Goal: Information Seeking & Learning: Learn about a topic

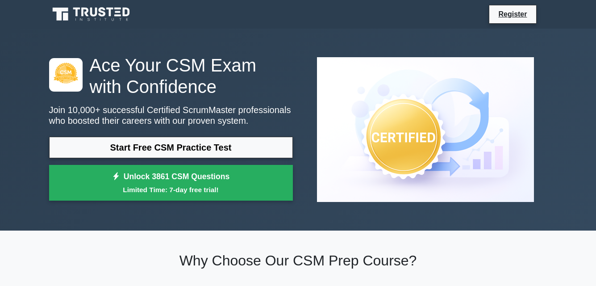
click at [121, 145] on link "Start Free CSM Practice Test" at bounding box center [171, 147] width 244 height 21
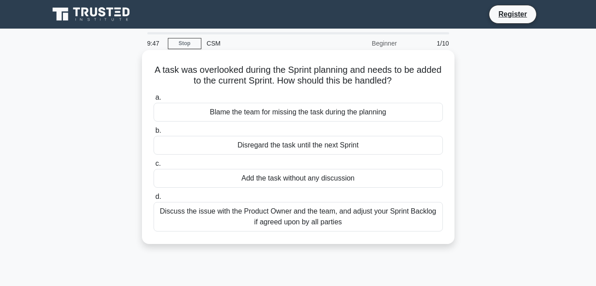
click at [263, 218] on div "Discuss the issue with the Product Owner and the team, and adjust your Sprint B…" at bounding box center [298, 216] width 289 height 29
click at [154, 200] on input "d. Discuss the issue with the Product Owner and the team, and adjust your Sprin…" at bounding box center [154, 197] width 0 height 6
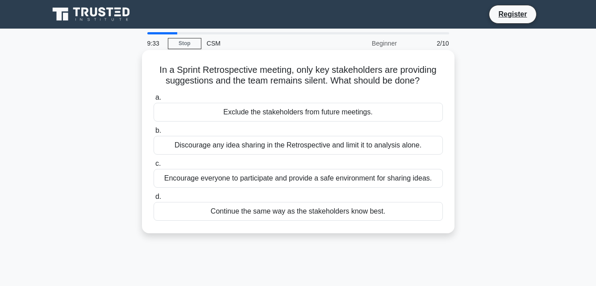
click at [238, 177] on div "Encourage everyone to participate and provide a safe environment for sharing id…" at bounding box center [298, 178] width 289 height 19
click at [154, 167] on input "c. Encourage everyone to participate and provide a safe environment for sharing…" at bounding box center [154, 164] width 0 height 6
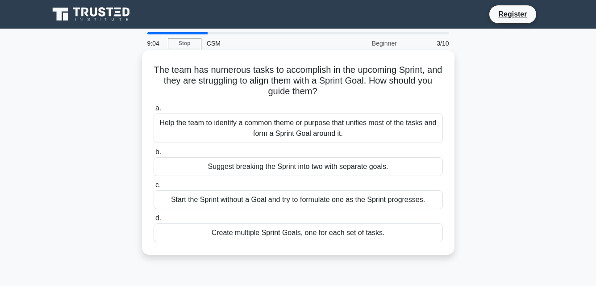
click at [212, 232] on div "Create multiple Sprint Goals, one for each set of tasks." at bounding box center [298, 232] width 289 height 19
click at [154, 221] on input "d. Create multiple Sprint Goals, one for each set of tasks." at bounding box center [154, 218] width 0 height 6
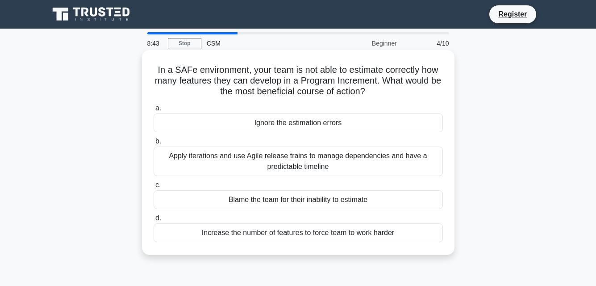
click at [256, 170] on div "Apply iterations and use Agile release trains to manage dependencies and have a…" at bounding box center [298, 161] width 289 height 29
click at [154, 144] on input "b. Apply iterations and use Agile release trains to manage dependencies and hav…" at bounding box center [154, 141] width 0 height 6
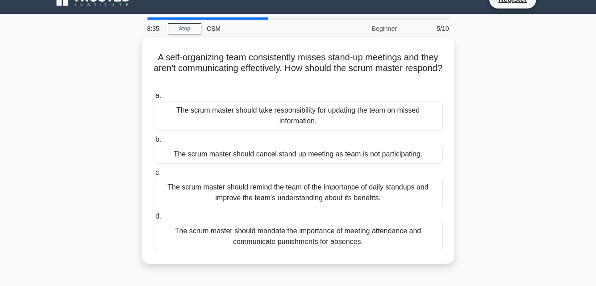
scroll to position [15, 0]
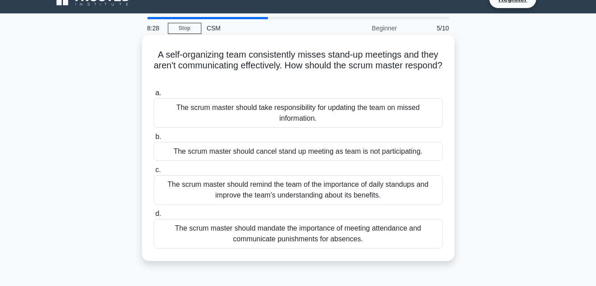
click at [247, 197] on div "The scrum master should remind the team of the importance of daily standups and…" at bounding box center [298, 189] width 289 height 29
click at [154, 173] on input "c. The scrum master should remind the team of the importance of daily standups …" at bounding box center [154, 170] width 0 height 6
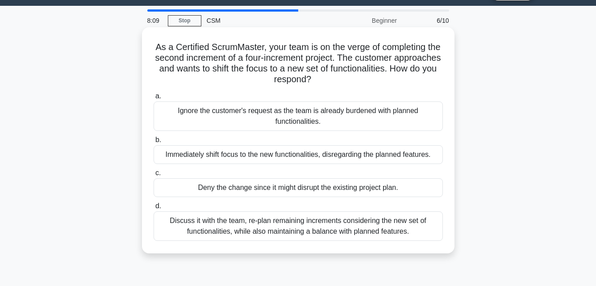
scroll to position [24, 0]
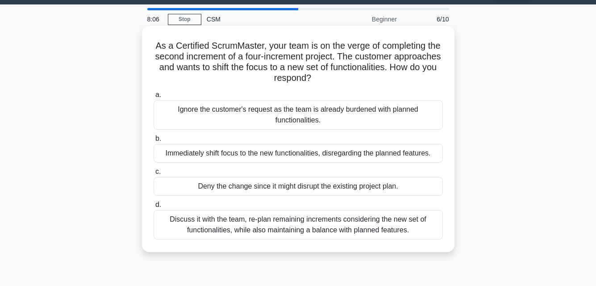
click at [247, 230] on div "Discuss it with the team, re-plan remaining increments considering the new set …" at bounding box center [298, 224] width 289 height 29
click at [154, 208] on input "d. Discuss it with the team, re-plan remaining increments considering the new s…" at bounding box center [154, 205] width 0 height 6
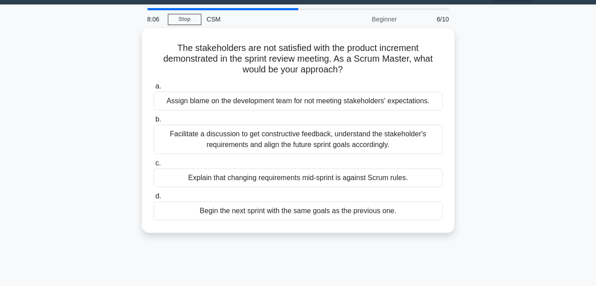
scroll to position [0, 0]
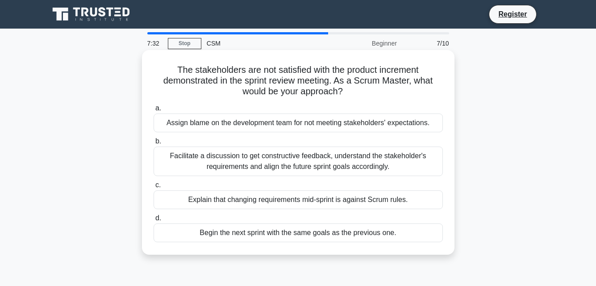
click at [270, 157] on div "Facilitate a discussion to get constructive feedback, understand the stakeholde…" at bounding box center [298, 161] width 289 height 29
click at [154, 144] on input "b. Facilitate a discussion to get constructive feedback, understand the stakeho…" at bounding box center [154, 141] width 0 height 6
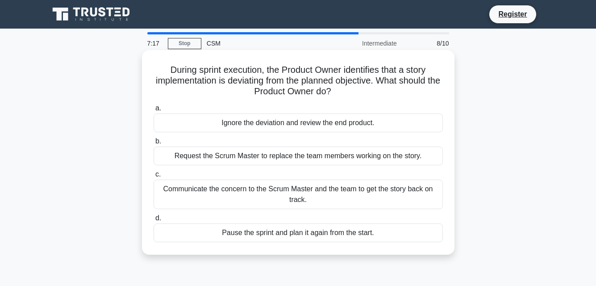
click at [214, 193] on div "Communicate the concern to the Scrum Master and the team to get the story back …" at bounding box center [298, 194] width 289 height 29
click at [154, 177] on input "c. Communicate the concern to the Scrum Master and the team to get the story ba…" at bounding box center [154, 175] width 0 height 6
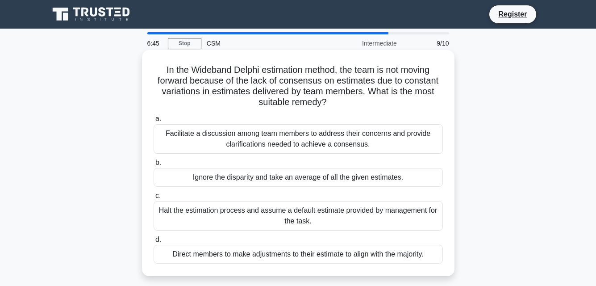
click at [250, 148] on div "Facilitate a discussion among team members to address their concerns and provid…" at bounding box center [298, 138] width 289 height 29
click at [154, 122] on input "a. Facilitate a discussion among team members to address their concerns and pro…" at bounding box center [154, 119] width 0 height 6
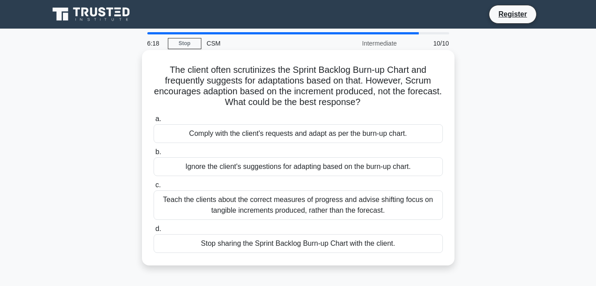
click at [231, 209] on div "Teach the clients about the correct measures of progress and advise shifting fo…" at bounding box center [298, 204] width 289 height 29
click at [154, 188] on input "c. Teach the clients about the correct measures of progress and advise shifting…" at bounding box center [154, 185] width 0 height 6
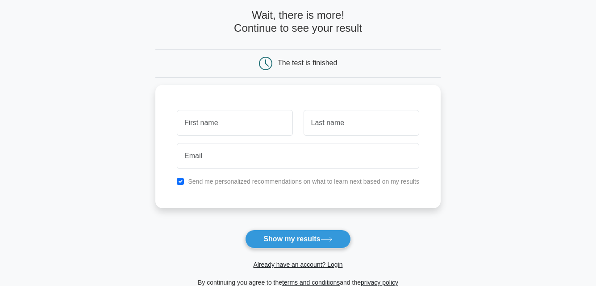
scroll to position [22, 0]
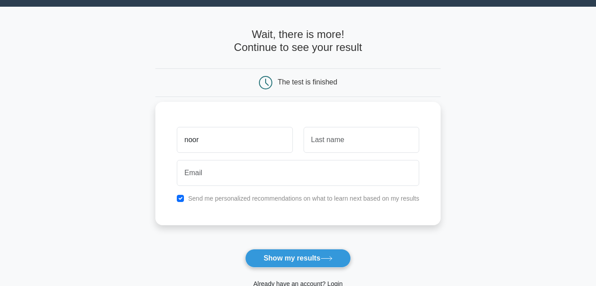
type input "noor"
click at [320, 142] on input "text" at bounding box center [362, 140] width 116 height 26
type input "jahan"
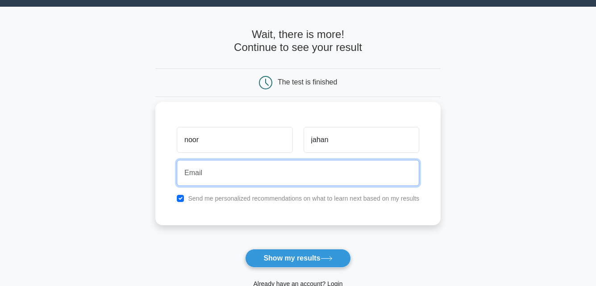
click at [283, 172] on input "email" at bounding box center [298, 173] width 243 height 26
type input "noorikhan.cynosure@gmail.com"
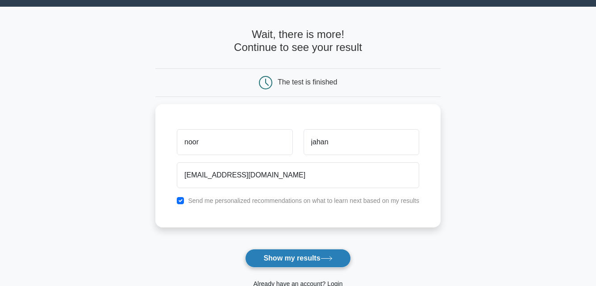
click at [266, 260] on button "Show my results" at bounding box center [297, 258] width 105 height 19
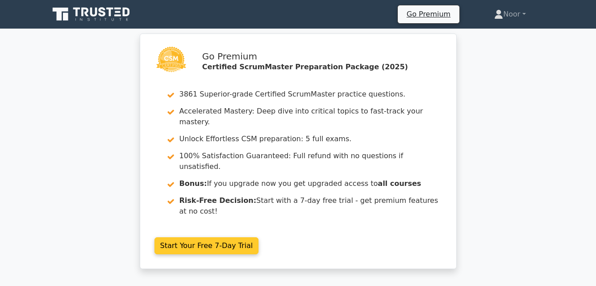
click at [229, 237] on link "Start Your Free 7-Day Trial" at bounding box center [207, 245] width 105 height 17
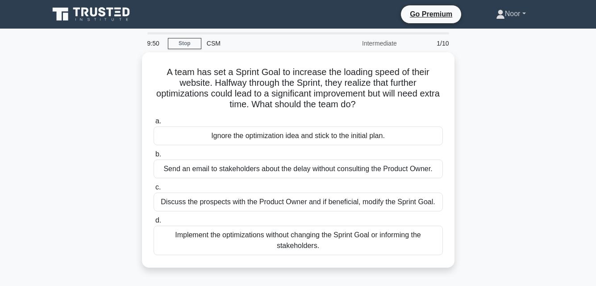
click at [520, 16] on link "Noor" at bounding box center [511, 14] width 73 height 18
click at [480, 129] on div "A team has set a Sprint Goal to increase the loading speed of their website. Ha…" at bounding box center [298, 165] width 509 height 226
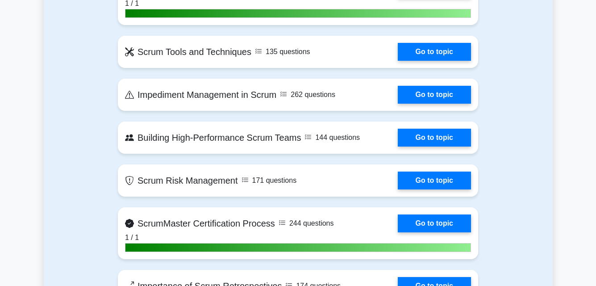
scroll to position [1668, 0]
